Goal: Task Accomplishment & Management: Manage account settings

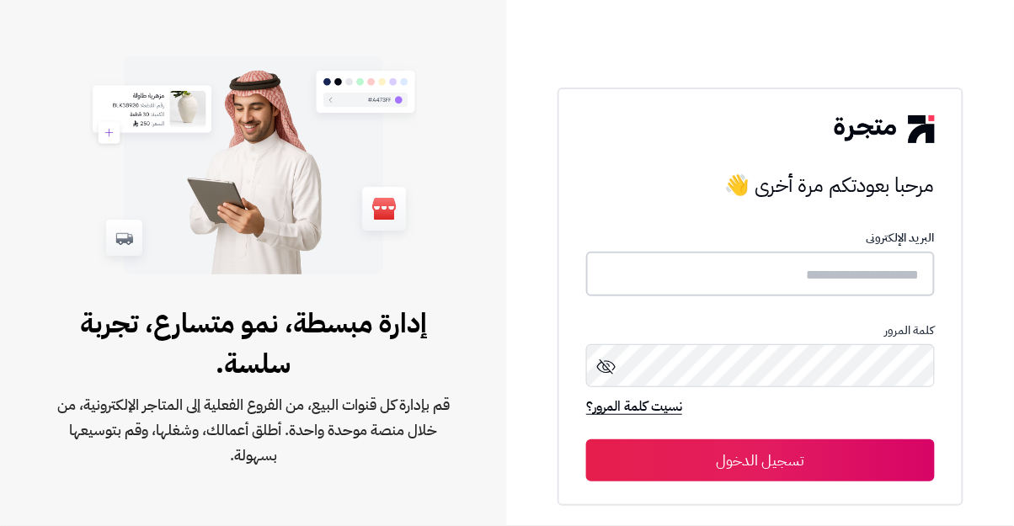
click at [893, 297] on input "text" at bounding box center [760, 274] width 349 height 45
type input "**********"
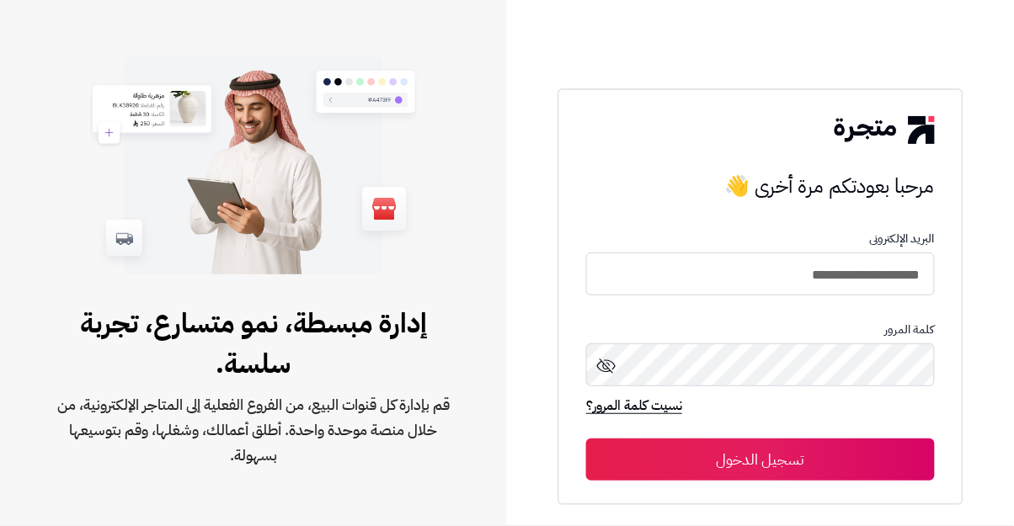
click at [586, 439] on button "تسجيل الدخول" at bounding box center [760, 460] width 349 height 42
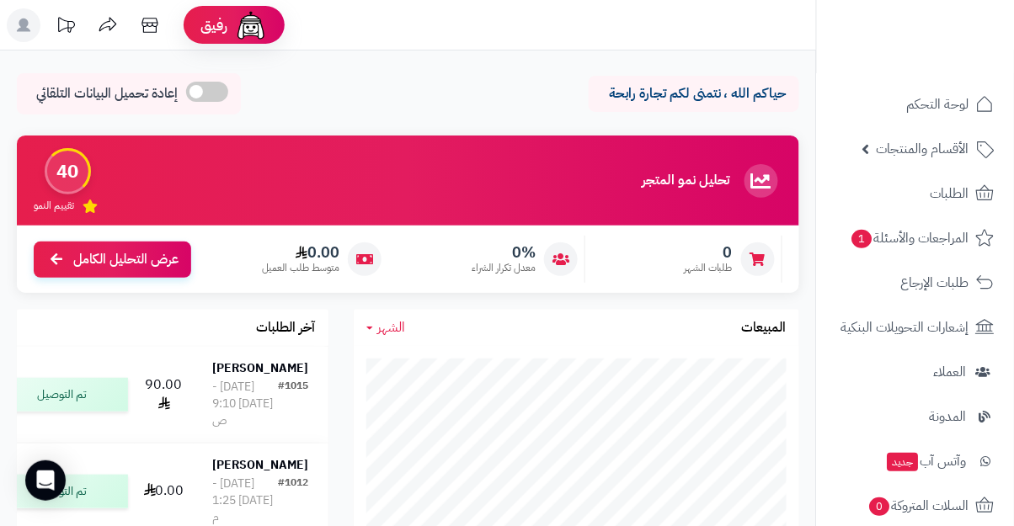
click at [909, 148] on span "الأقسام والمنتجات" at bounding box center [923, 149] width 93 height 24
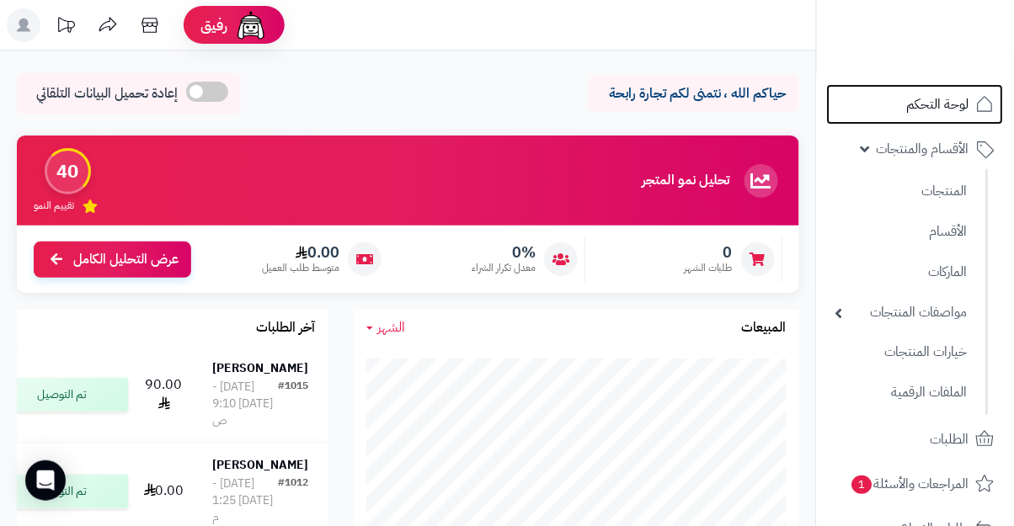
click at [941, 104] on span "لوحة التحكم" at bounding box center [938, 105] width 62 height 24
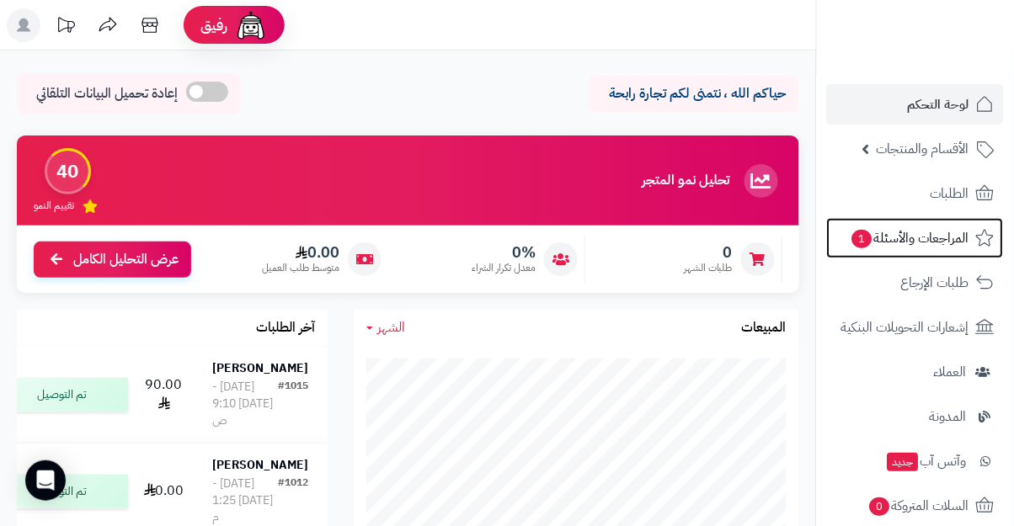
click at [939, 248] on span "المراجعات والأسئلة 1" at bounding box center [910, 239] width 119 height 24
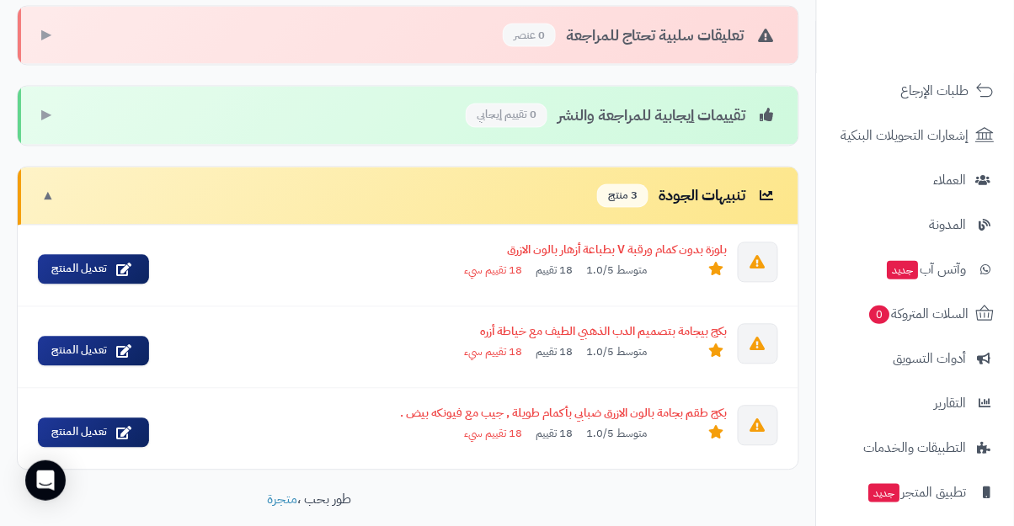
scroll to position [208, 0]
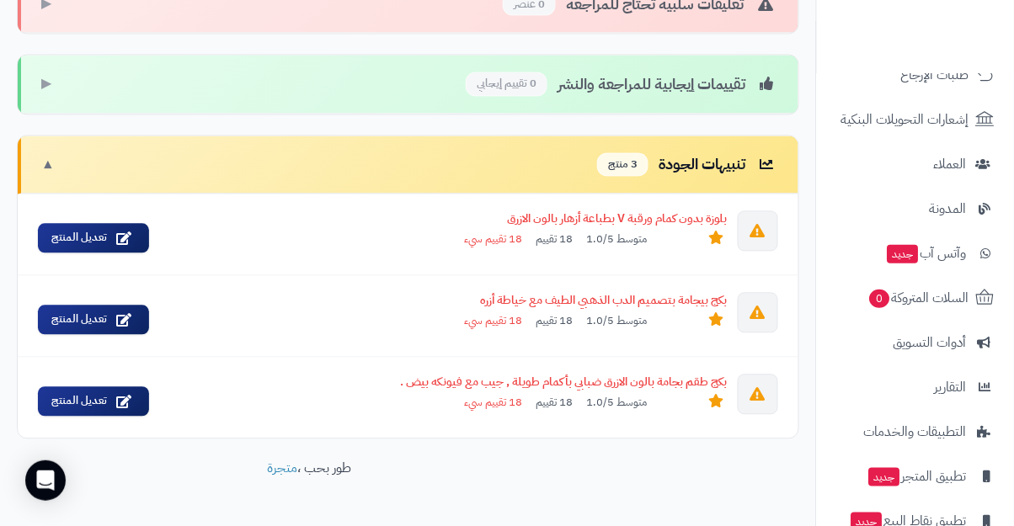
scroll to position [705, 0]
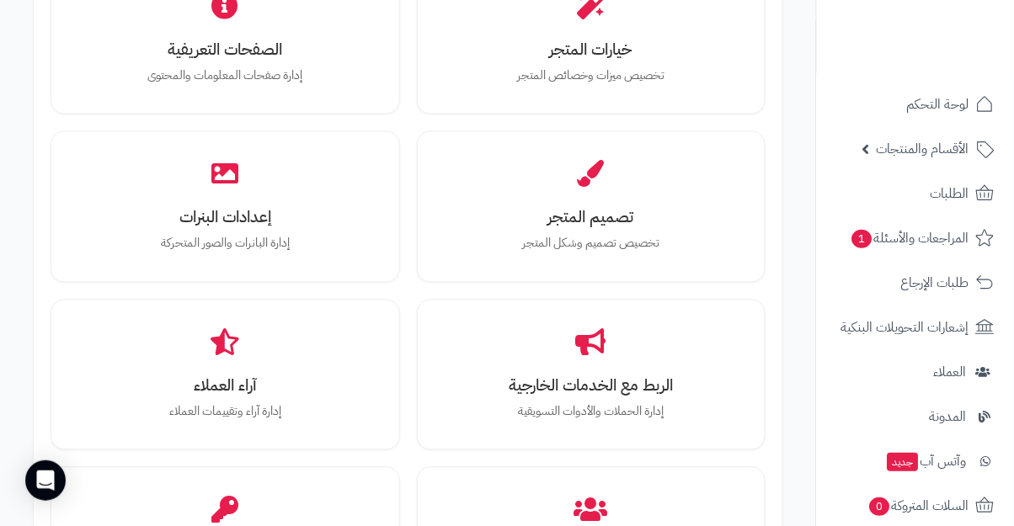
scroll to position [626, 0]
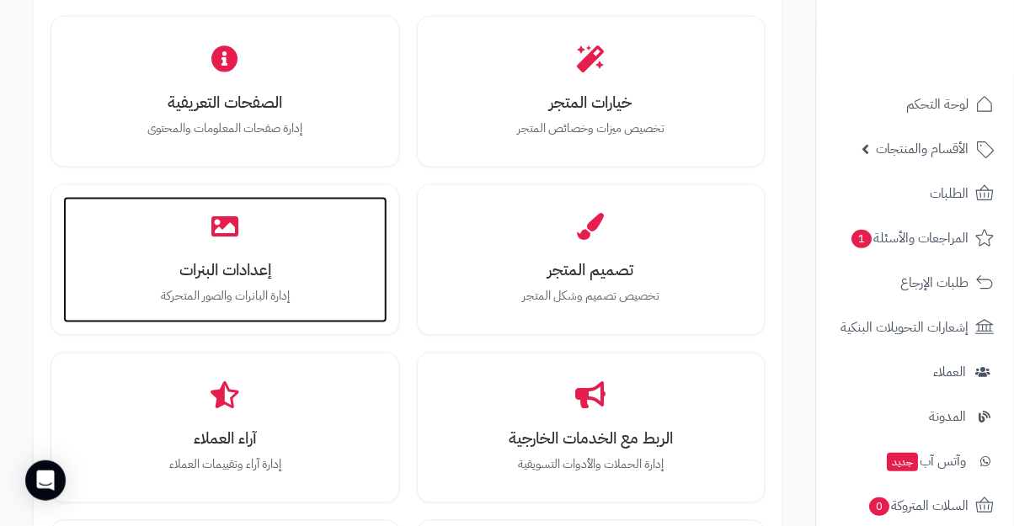
click at [265, 245] on div "إعدادات البنرات إدارة البانرات والصور المتحركة" at bounding box center [225, 260] width 324 height 126
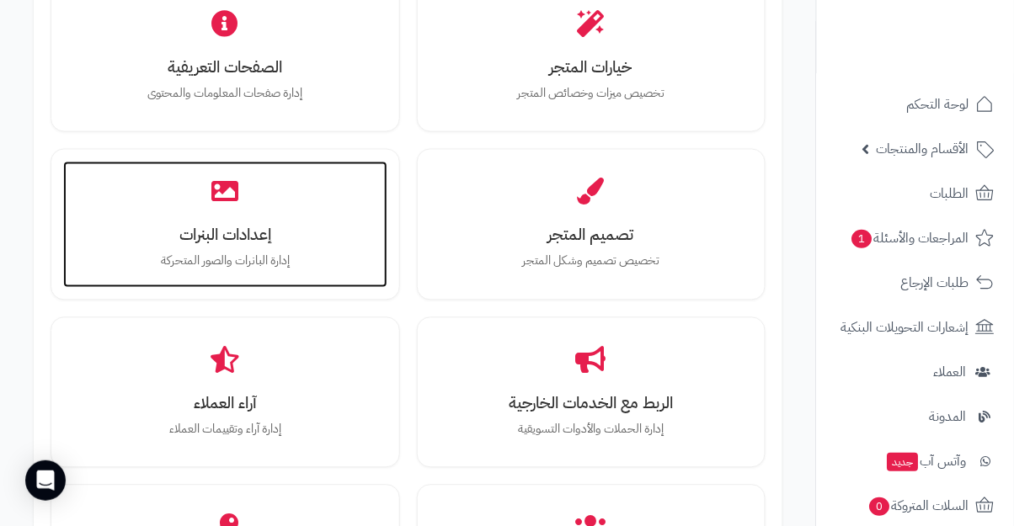
scroll to position [644, 0]
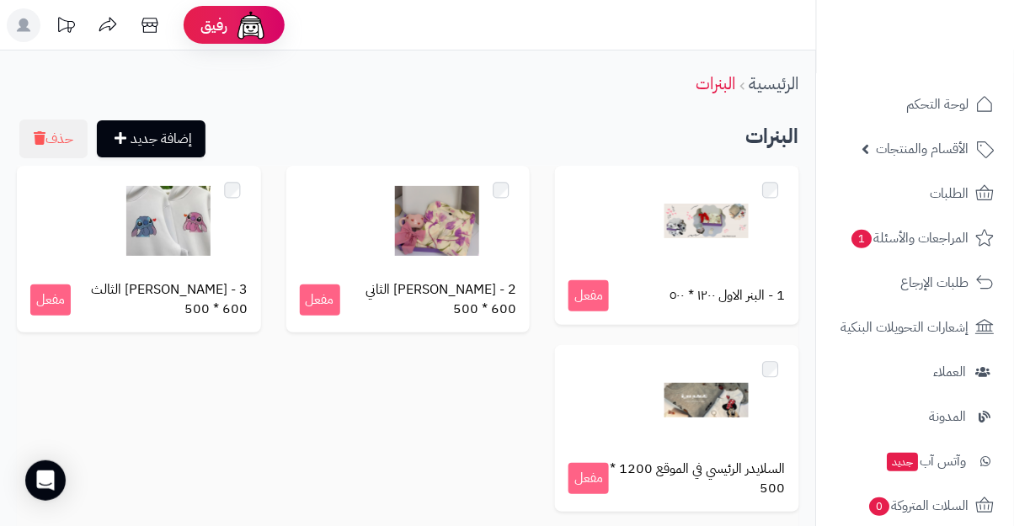
scroll to position [6, 0]
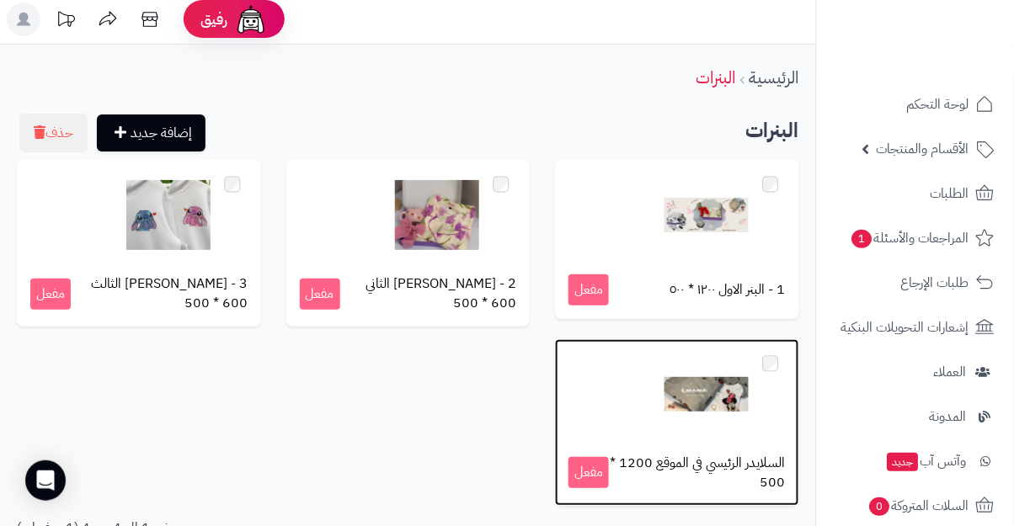
click at [729, 416] on img at bounding box center [707, 395] width 84 height 84
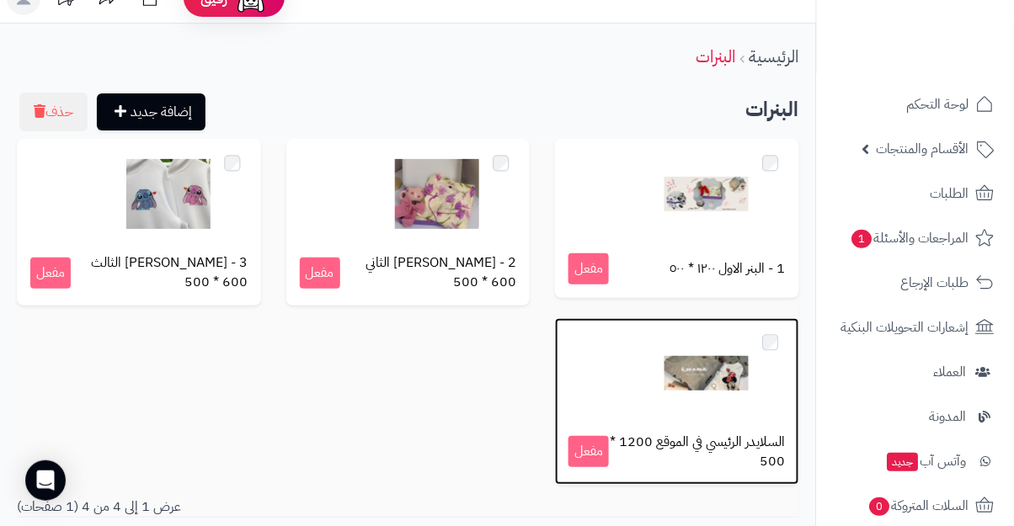
scroll to position [62, 0]
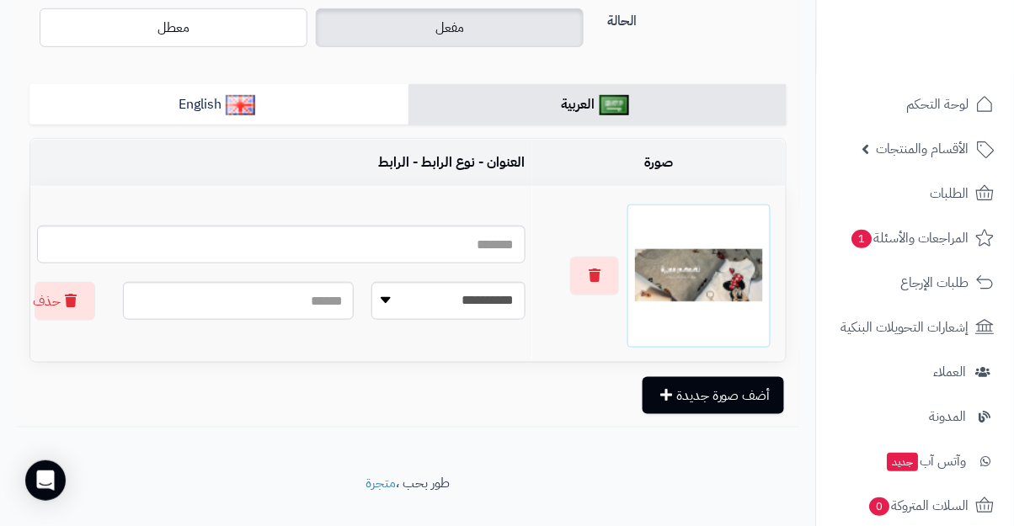
scroll to position [238, 0]
click at [662, 185] on td "صورة" at bounding box center [659, 162] width 254 height 46
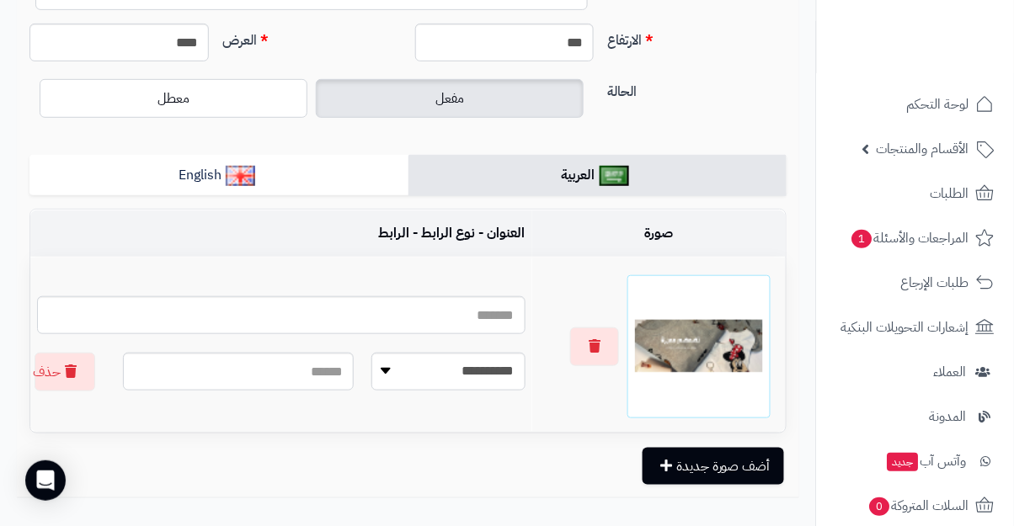
scroll to position [169, 0]
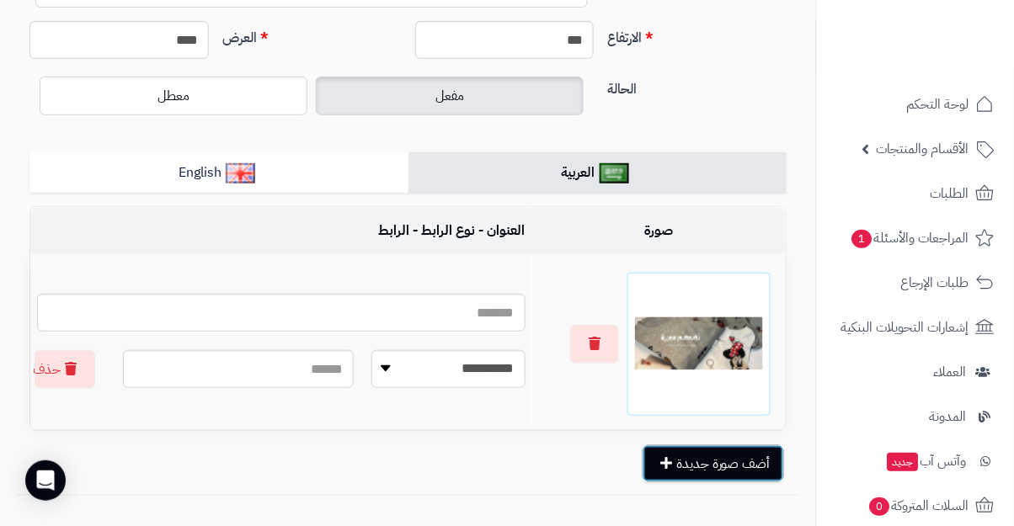
click at [688, 465] on button "أضف صورة جديدة" at bounding box center [714, 464] width 142 height 37
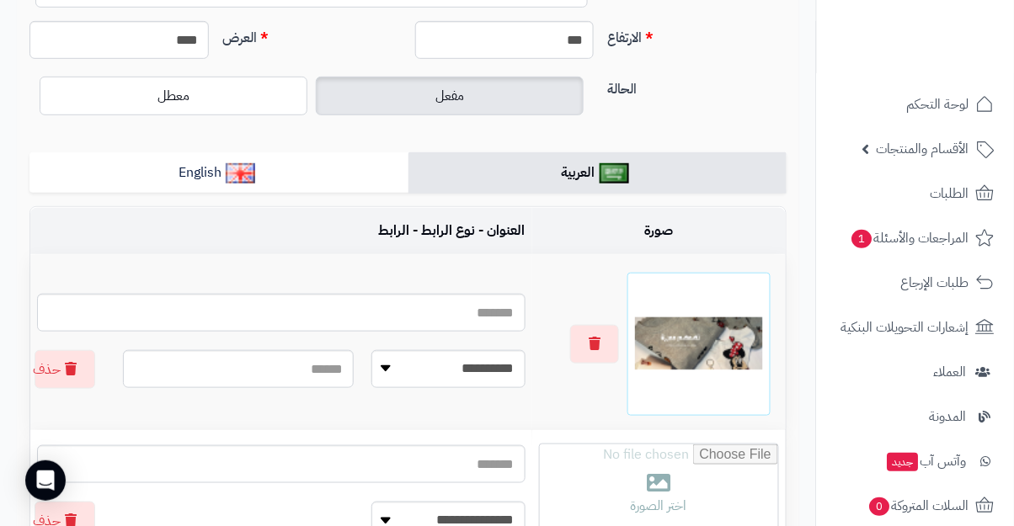
click at [727, 364] on img at bounding box center [699, 345] width 128 height 128
click at [599, 343] on icon "button" at bounding box center [595, 343] width 12 height 13
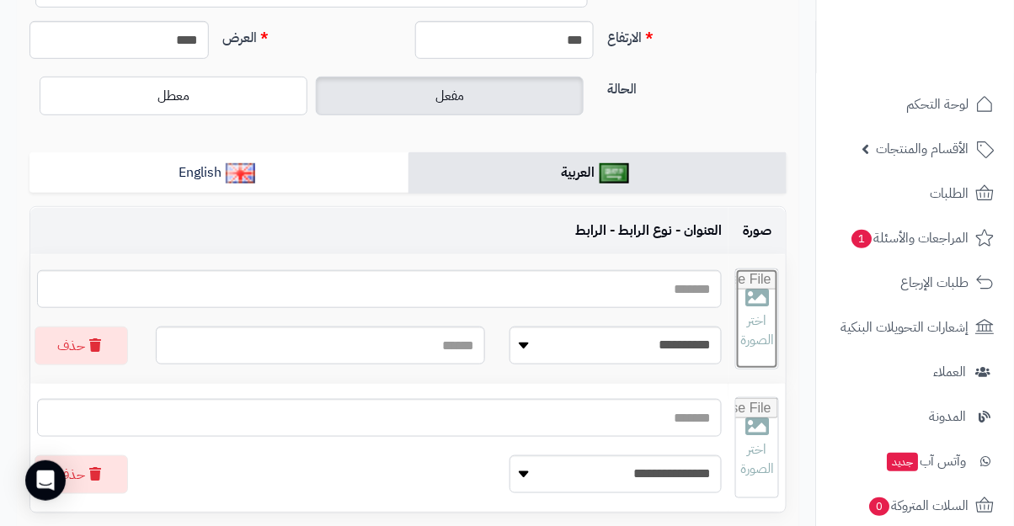
click at [751, 324] on input "file" at bounding box center [757, 319] width 42 height 99
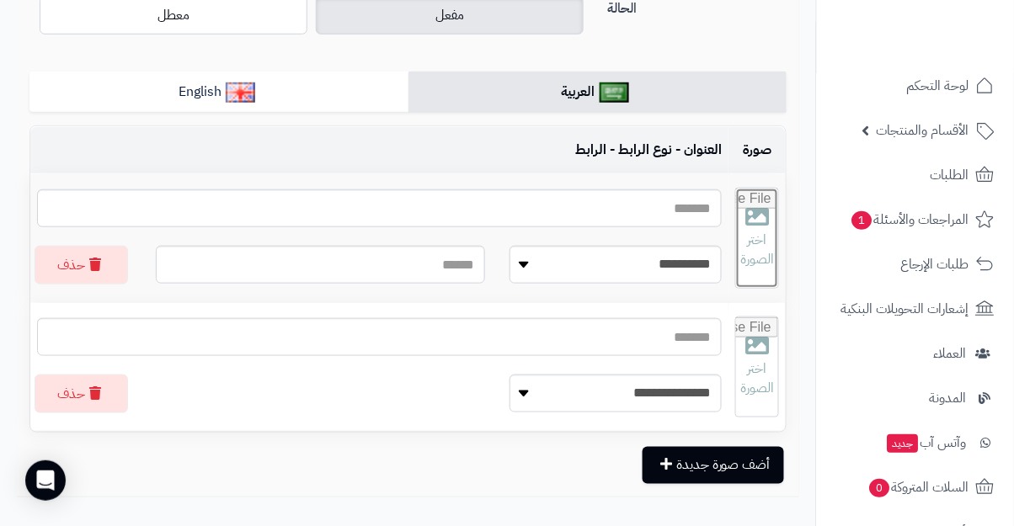
scroll to position [0, 0]
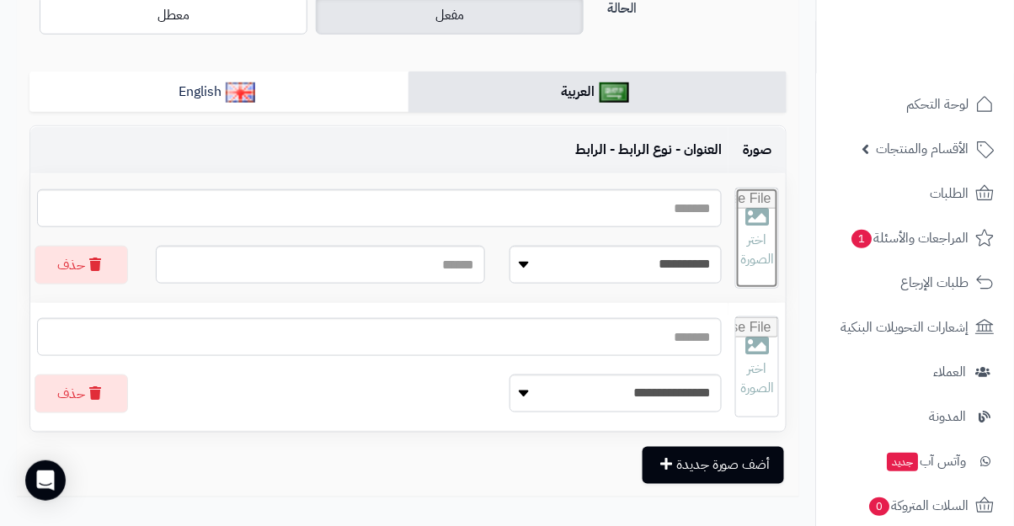
click at [761, 249] on input "file" at bounding box center [757, 238] width 42 height 99
type input "**********"
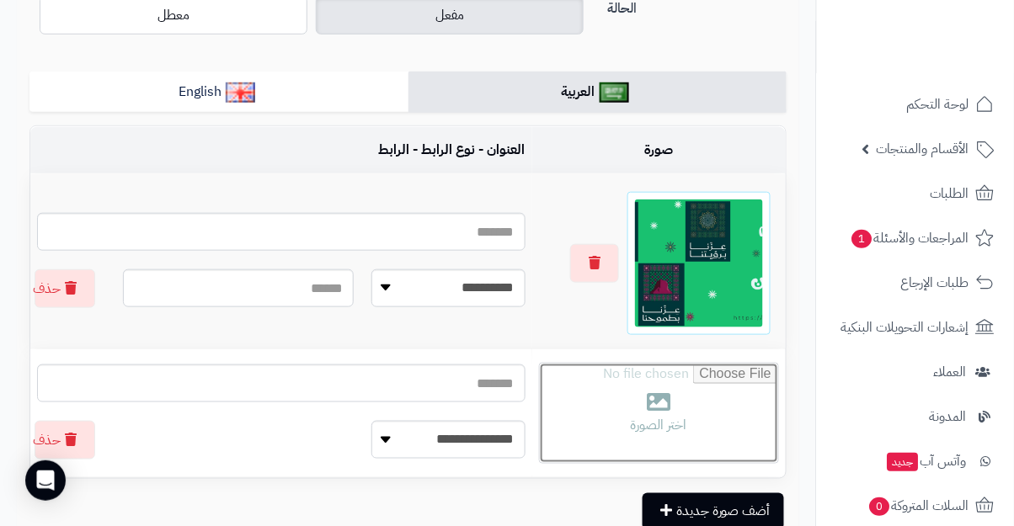
click at [685, 412] on input "file" at bounding box center [659, 413] width 238 height 99
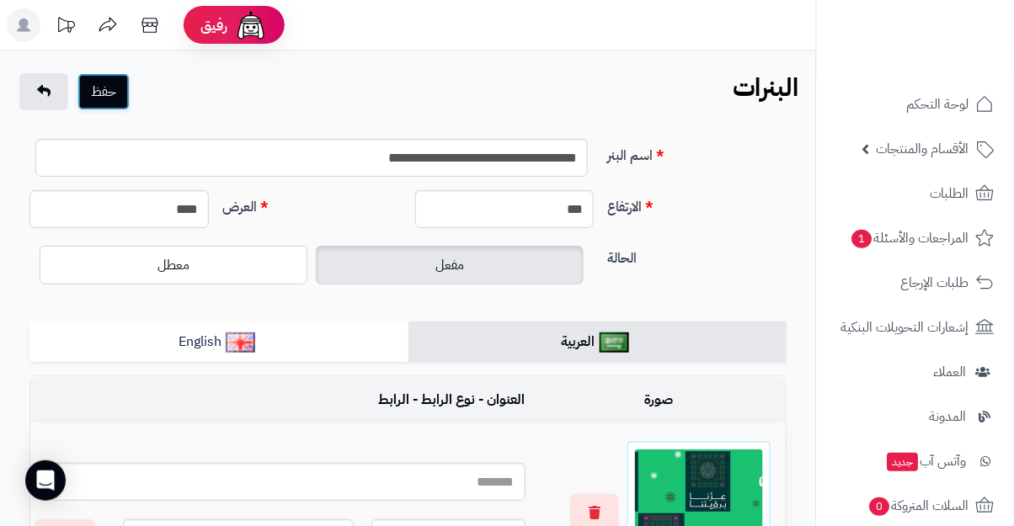
click at [107, 83] on button "حفظ" at bounding box center [103, 91] width 52 height 37
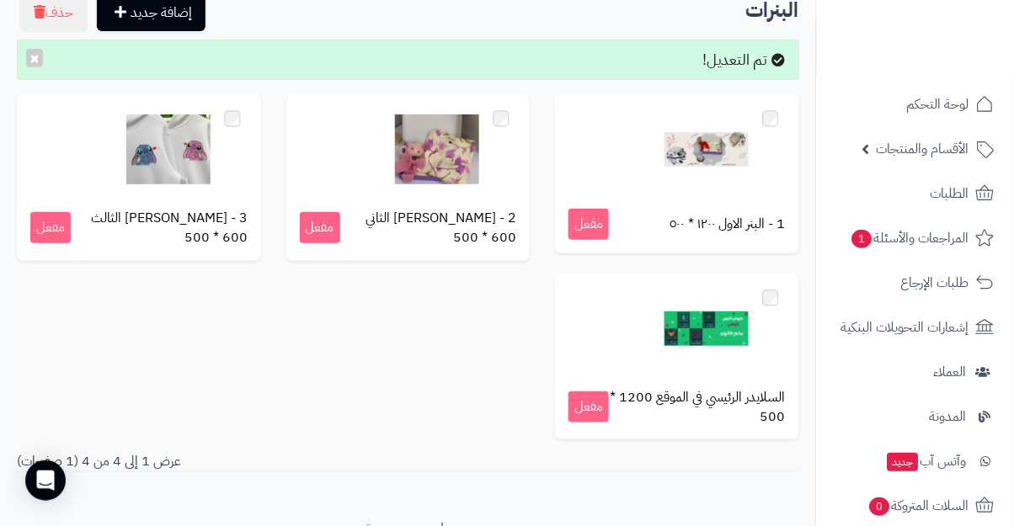
scroll to position [196, 0]
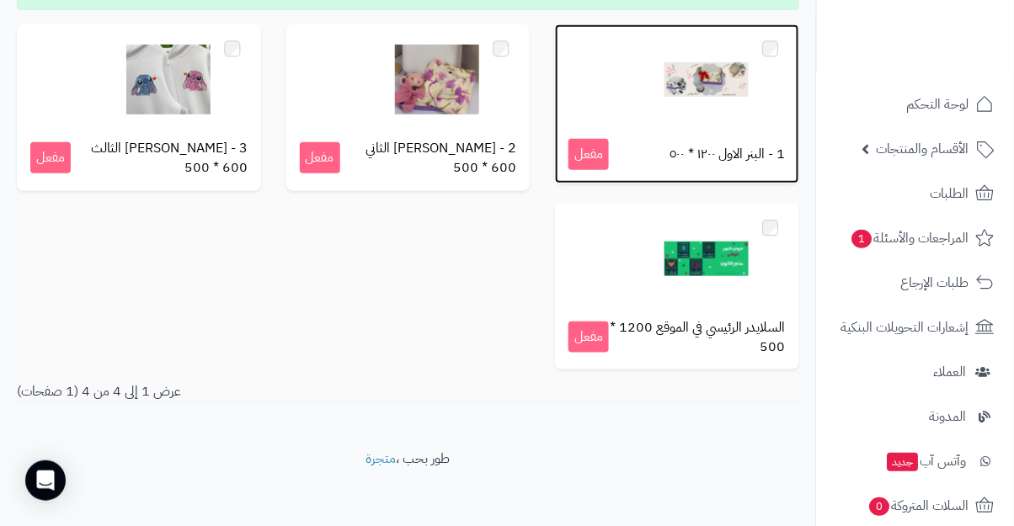
click at [755, 122] on div at bounding box center [677, 80] width 217 height 84
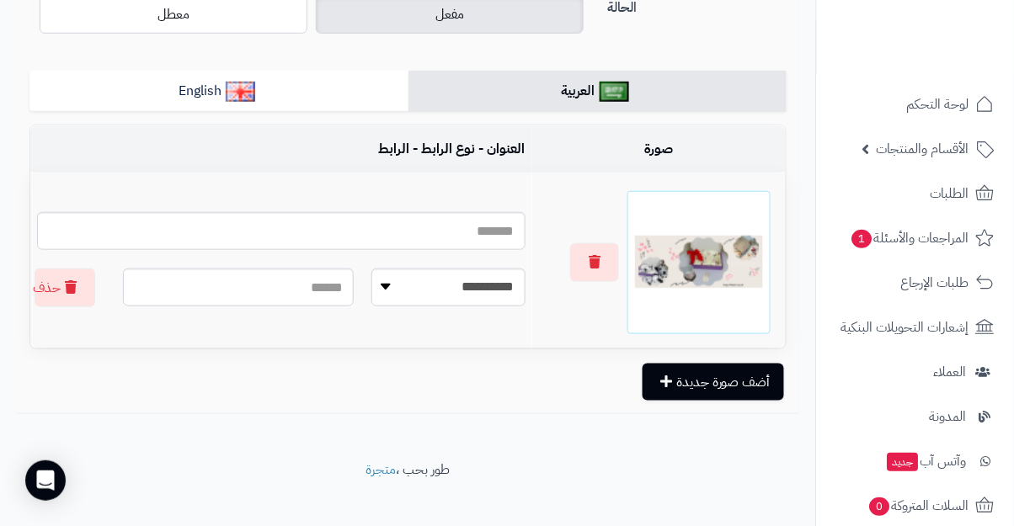
scroll to position [270, 0]
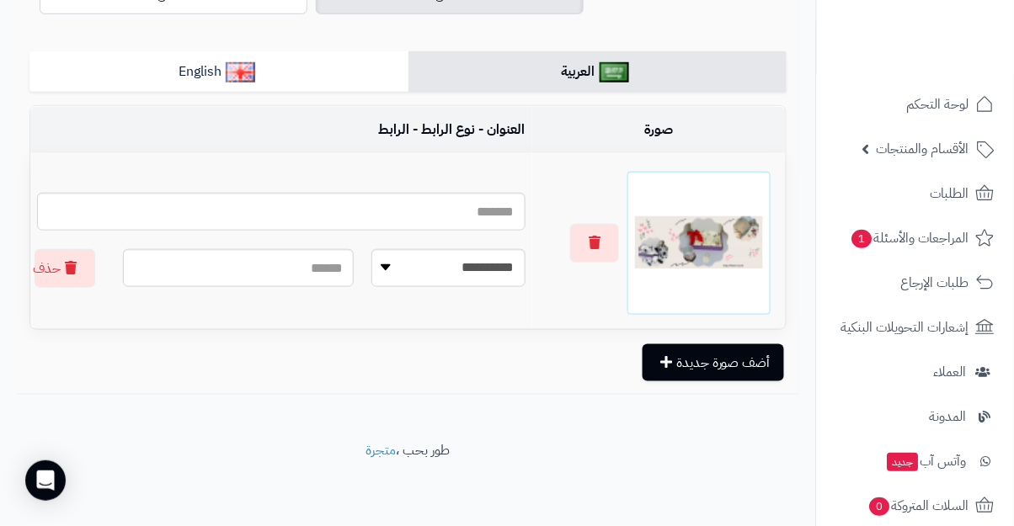
click at [661, 368] on form "**********" at bounding box center [407, 125] width 757 height 513
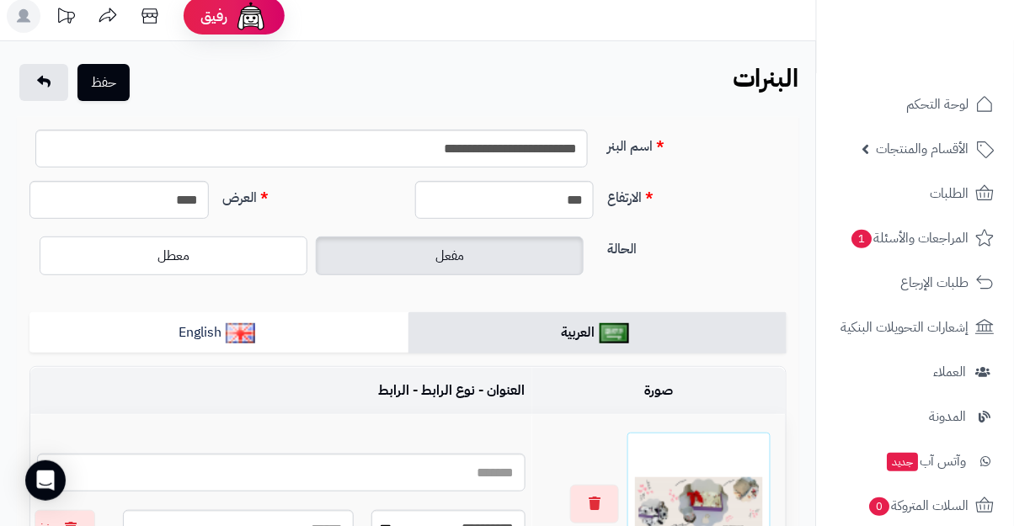
scroll to position [14, 0]
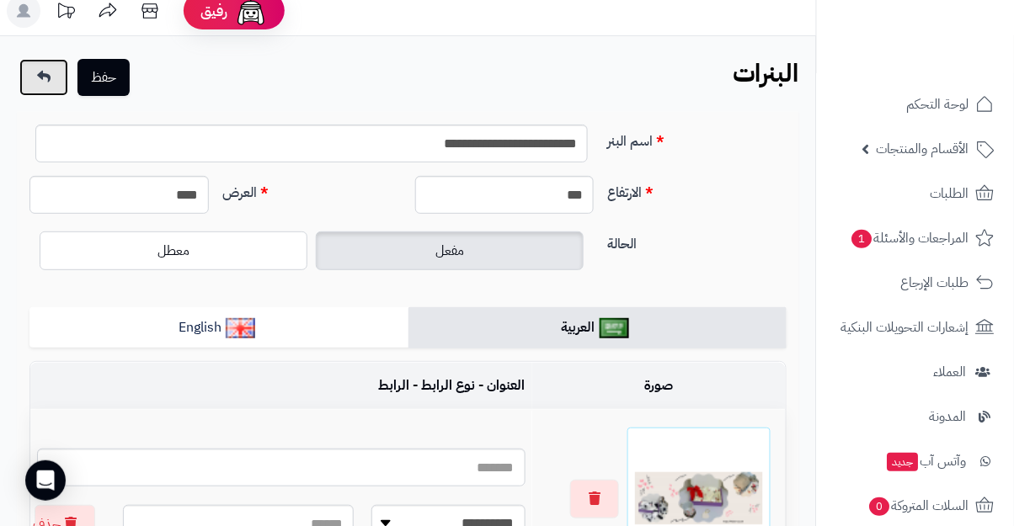
click at [39, 87] on link at bounding box center [43, 77] width 49 height 37
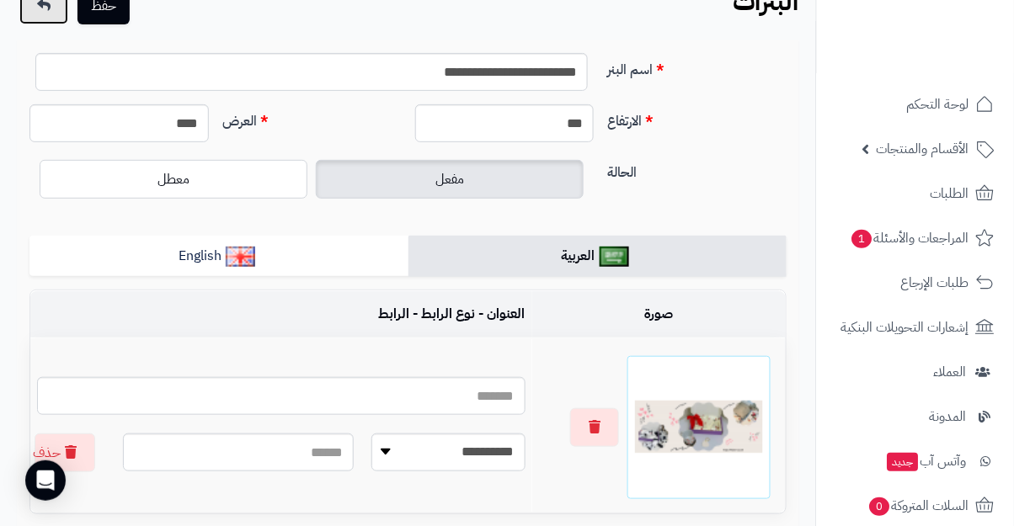
scroll to position [95, 0]
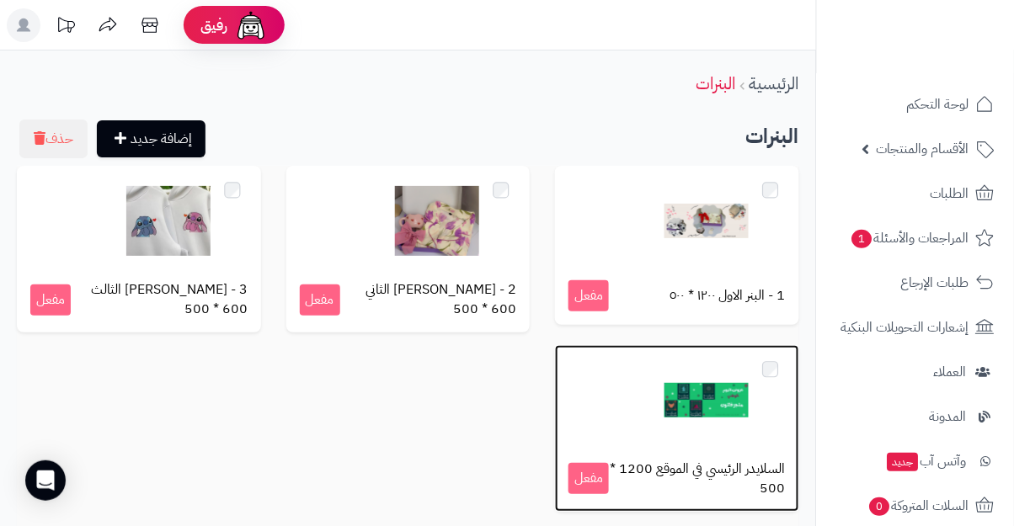
click at [762, 426] on div at bounding box center [677, 401] width 217 height 84
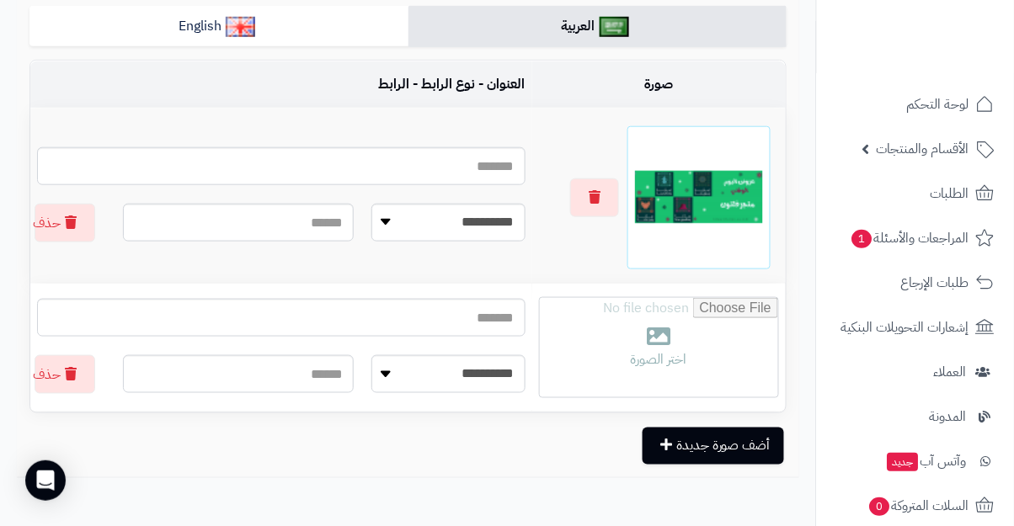
scroll to position [399, 0]
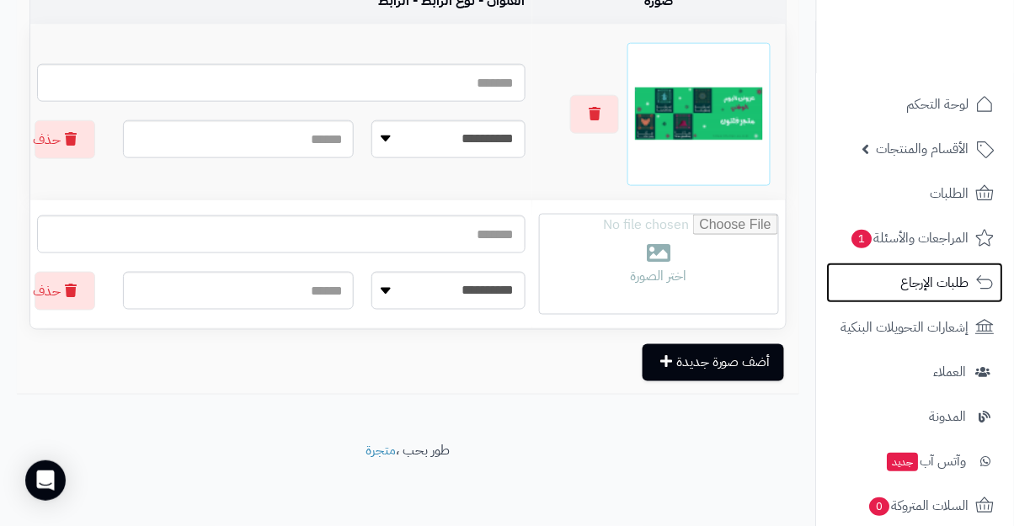
click at [831, 291] on link "طلبات الإرجاع" at bounding box center [915, 283] width 177 height 40
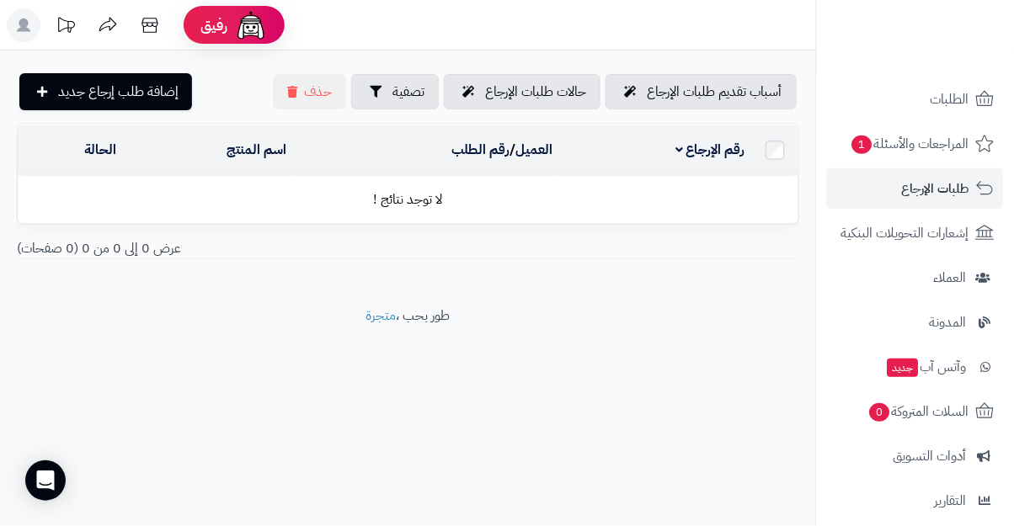
scroll to position [289, 0]
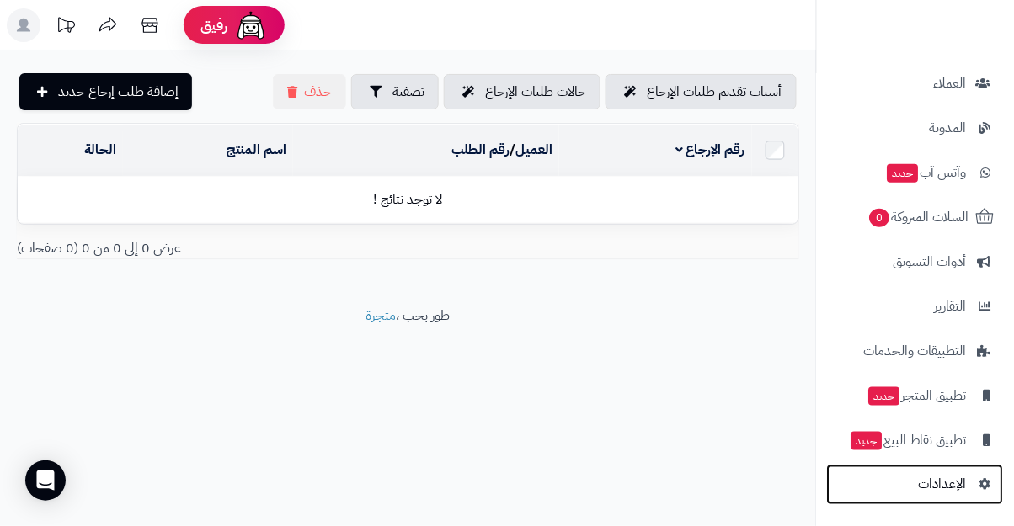
click at [938, 485] on span "الإعدادات" at bounding box center [943, 485] width 48 height 24
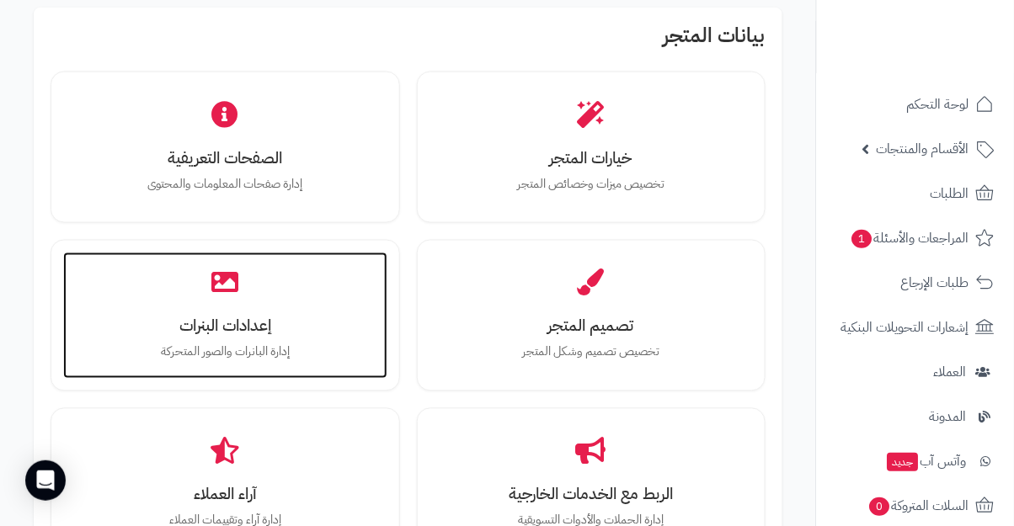
click at [185, 323] on h3 "إعدادات البنرات" at bounding box center [225, 327] width 291 height 18
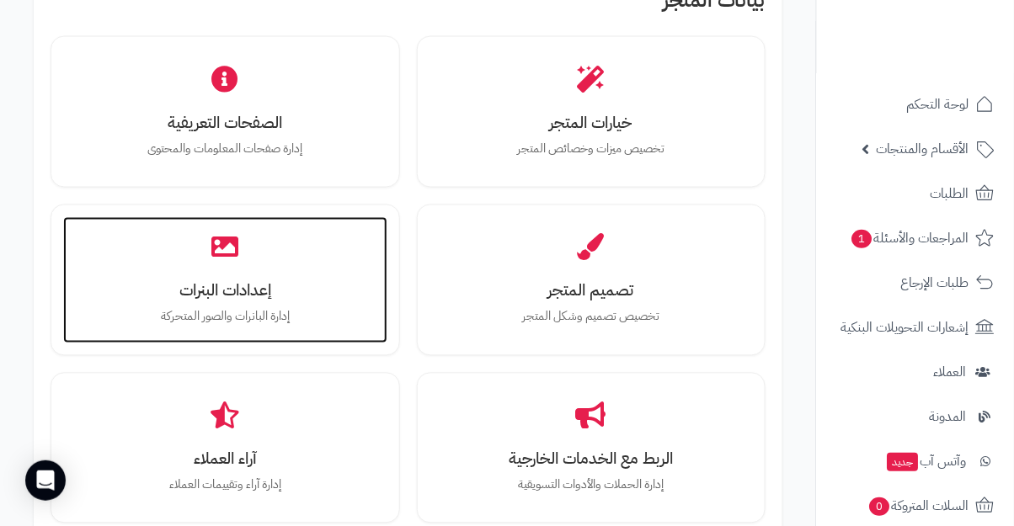
scroll to position [589, 0]
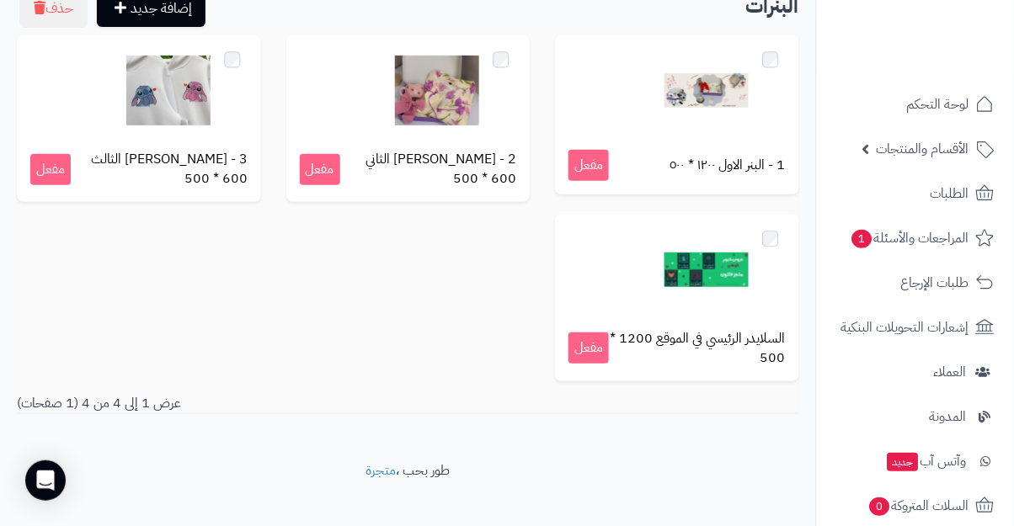
scroll to position [131, 0]
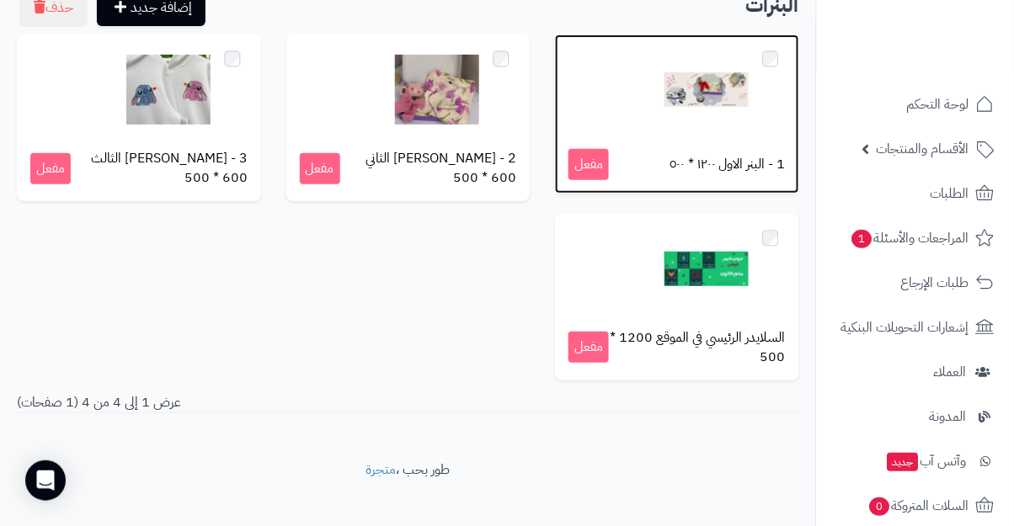
click at [622, 194] on div "1 - البنر الاول ١٢٠٠ * ٥٠٠ مفعل" at bounding box center [677, 114] width 244 height 159
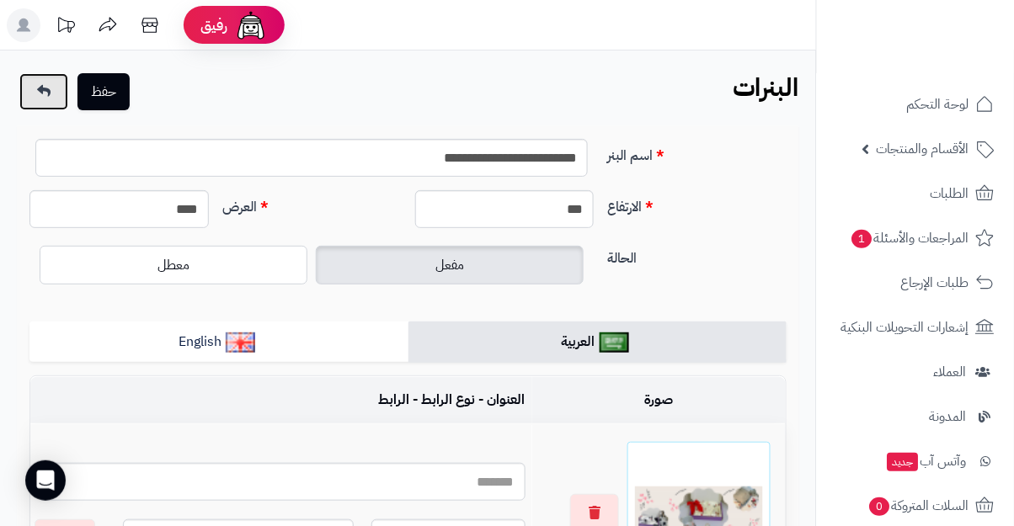
click at [46, 85] on icon at bounding box center [43, 90] width 13 height 13
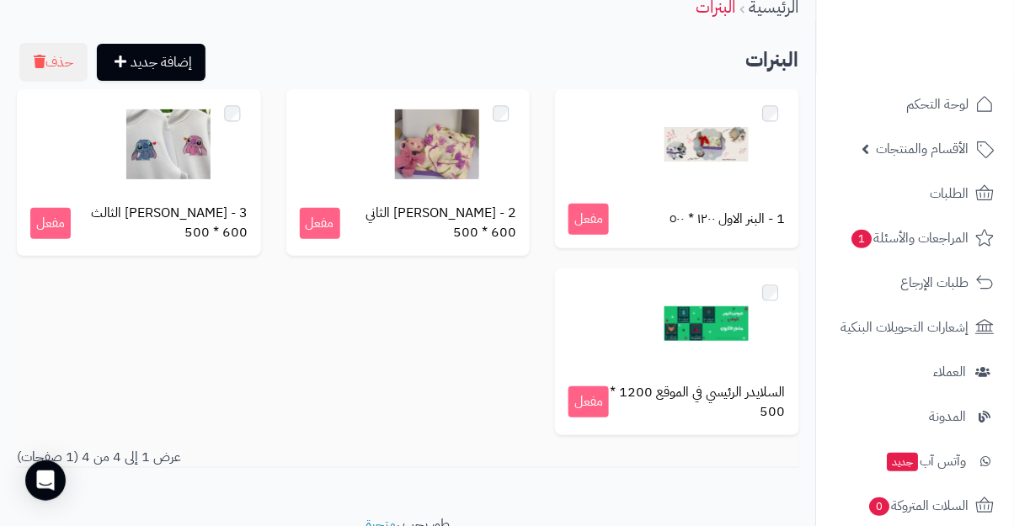
scroll to position [121, 0]
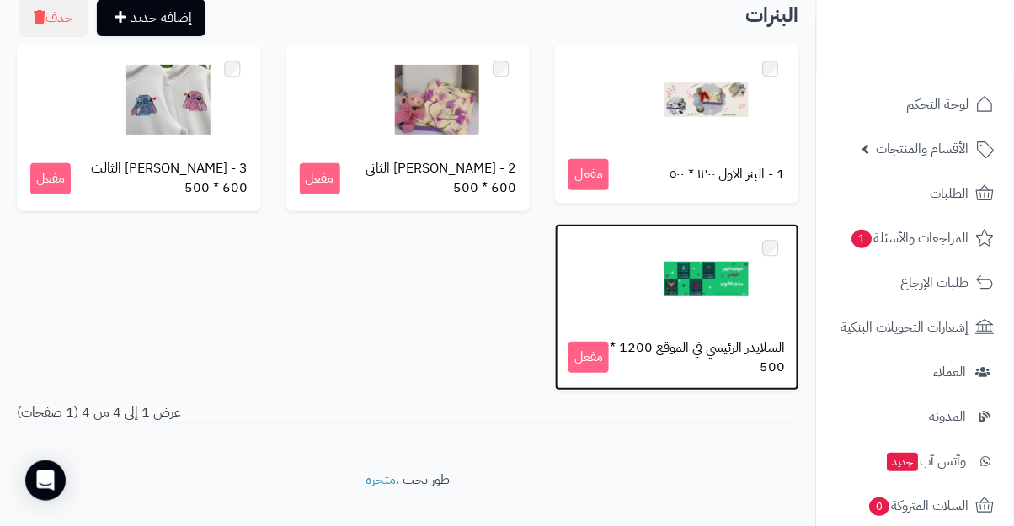
click at [655, 339] on div "السلايدر الرئيسي في الموقع 1200 * 500 مفعل" at bounding box center [677, 307] width 244 height 167
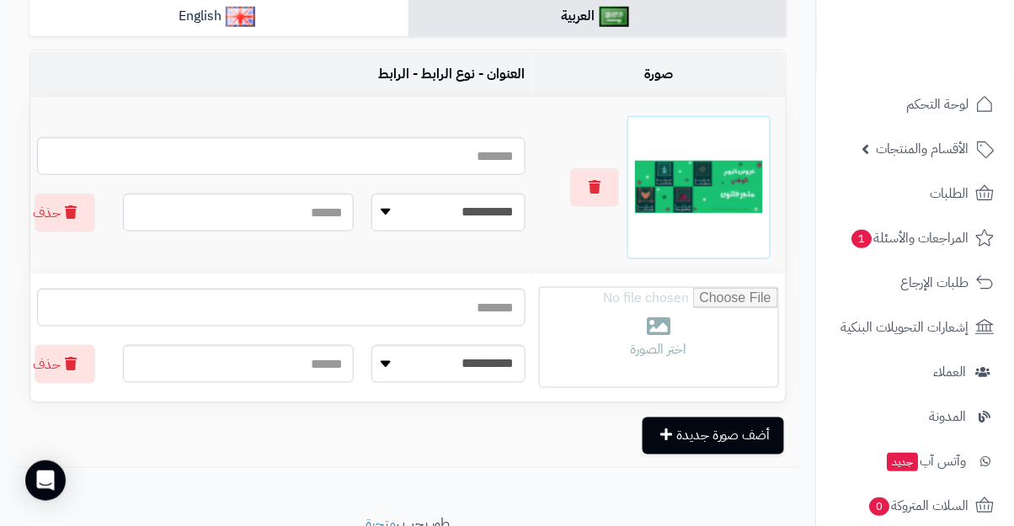
scroll to position [327, 0]
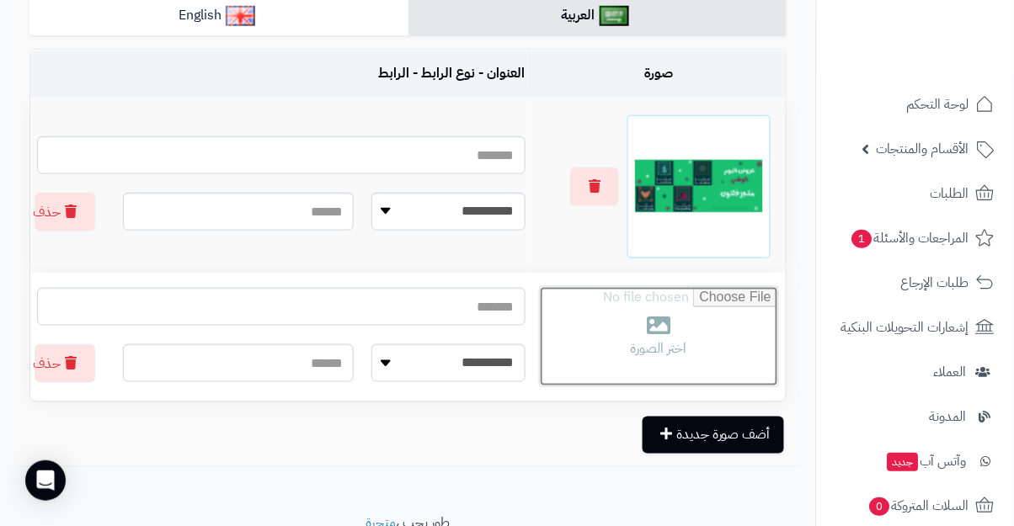
click at [656, 337] on input "file" at bounding box center [659, 336] width 238 height 99
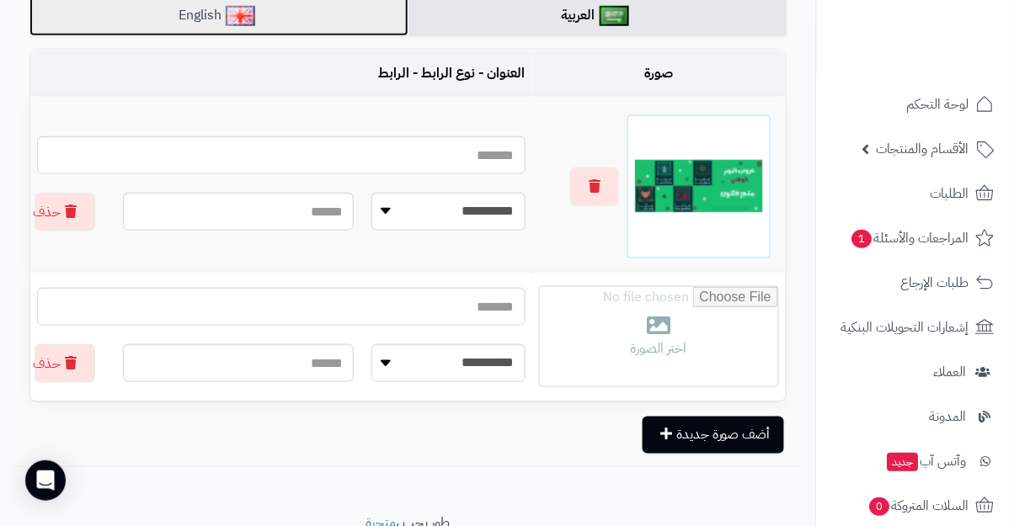
click at [77, 36] on link "English" at bounding box center [218, 15] width 379 height 41
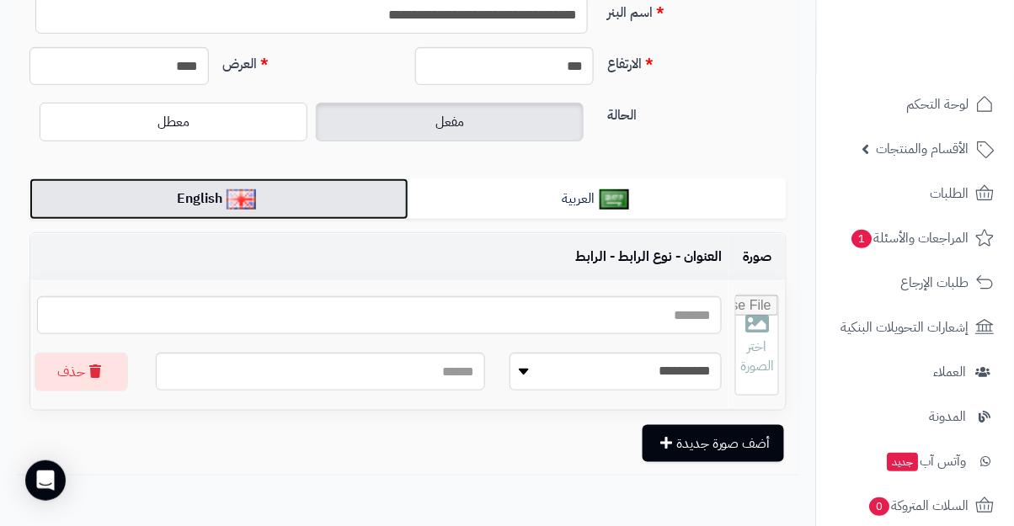
scroll to position [0, 0]
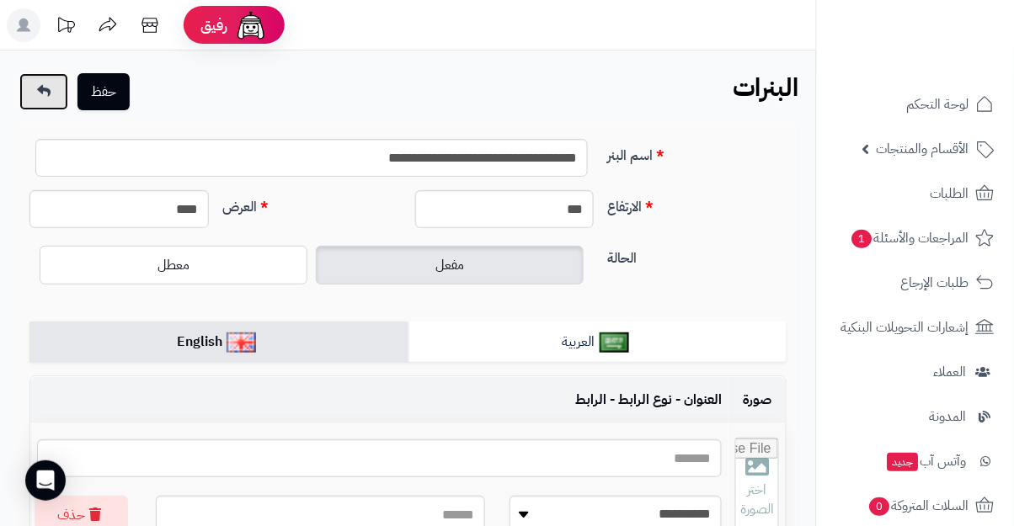
click at [33, 93] on link at bounding box center [43, 91] width 49 height 37
